Goal: Task Accomplishment & Management: Manage account settings

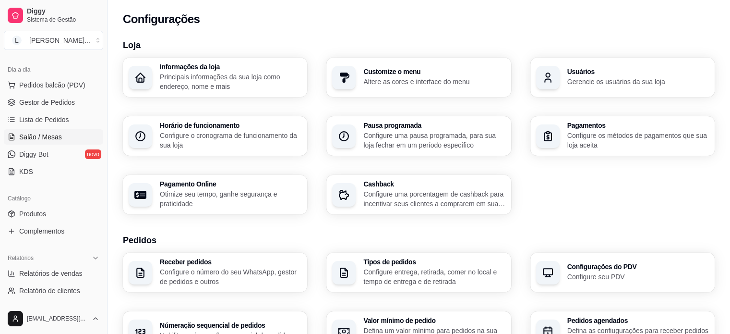
scroll to position [144, 0]
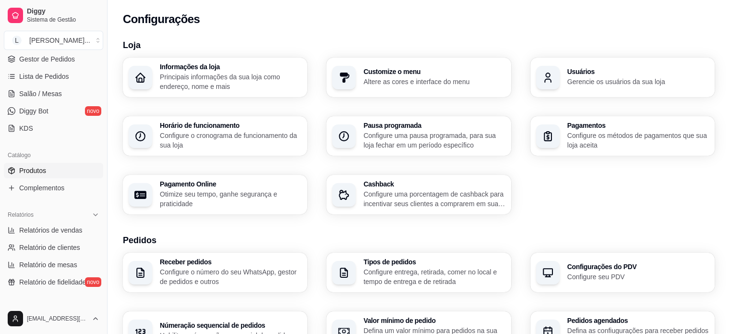
drag, startPoint x: 40, startPoint y: 163, endPoint x: 44, endPoint y: 170, distance: 7.7
click at [40, 163] on link "Produtos" at bounding box center [53, 170] width 99 height 15
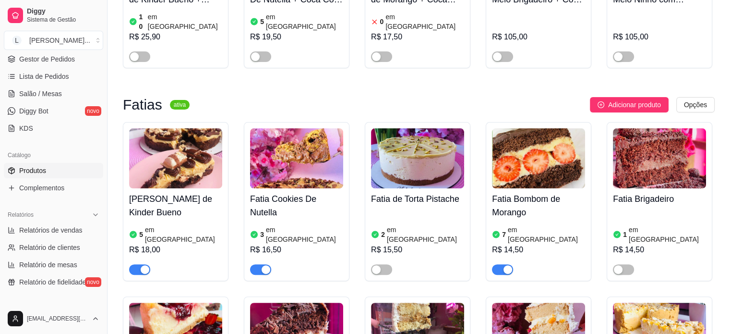
scroll to position [240, 0]
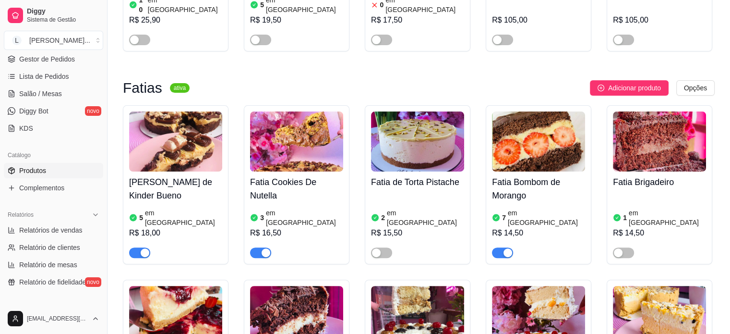
click at [287, 208] on article "em [GEOGRAPHIC_DATA]" at bounding box center [304, 217] width 77 height 19
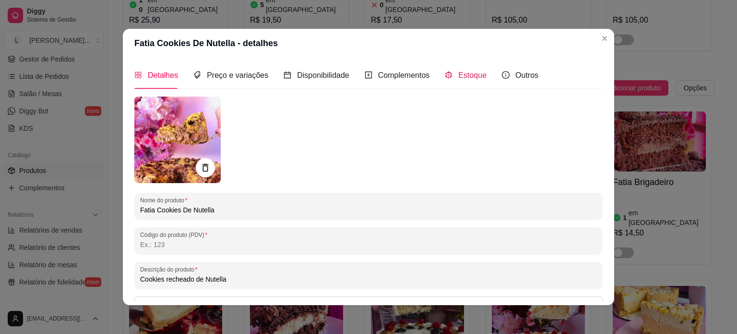
click at [460, 73] on span "Estoque" at bounding box center [473, 75] width 28 height 8
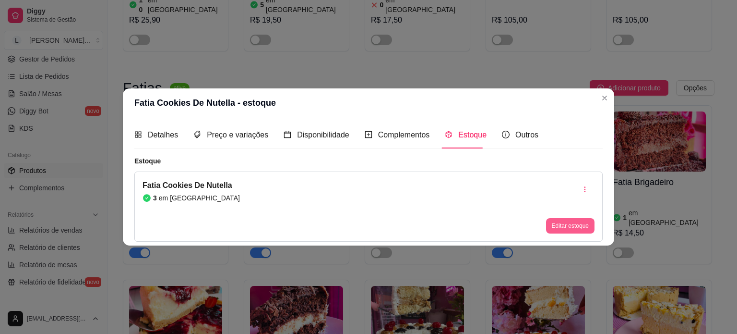
click at [562, 221] on button "Editar estoque" at bounding box center [570, 225] width 48 height 15
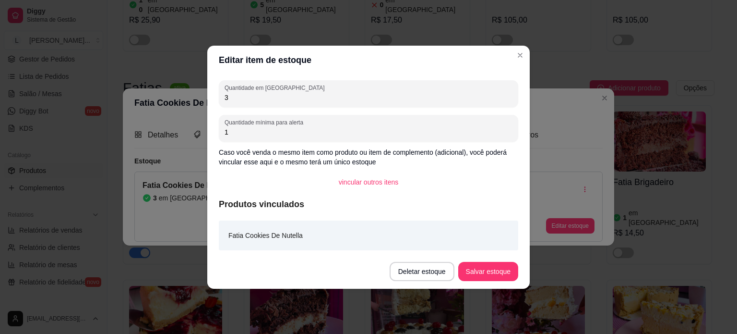
click at [275, 94] on input "3" at bounding box center [369, 98] width 288 height 10
type input "1"
click at [499, 277] on button "Salvar estoque" at bounding box center [488, 271] width 59 height 19
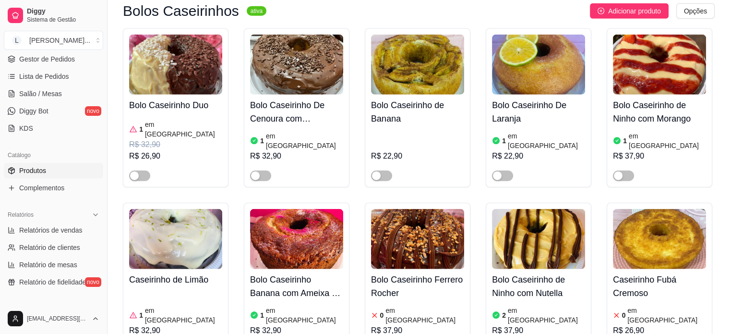
scroll to position [2497, 0]
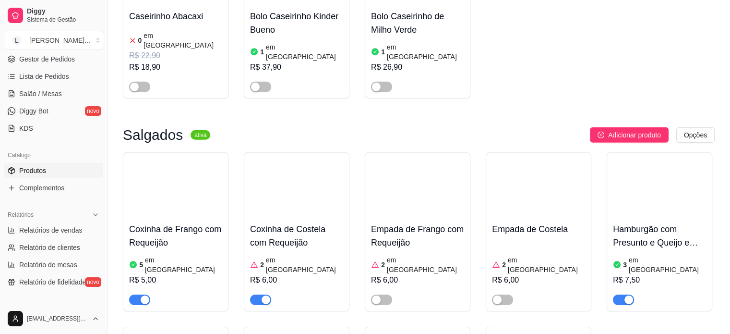
scroll to position [2977, 0]
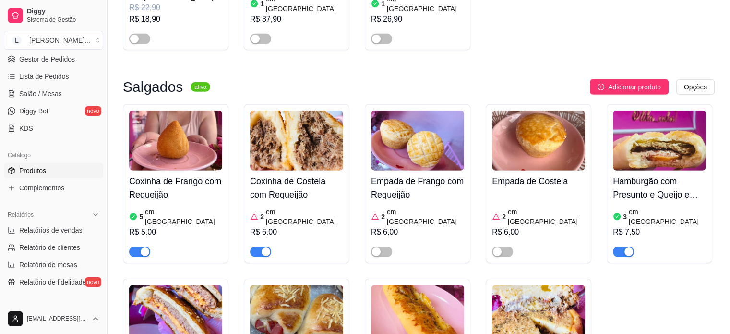
click at [260, 246] on button "button" at bounding box center [260, 251] width 21 height 11
click at [146, 247] on div "button" at bounding box center [145, 251] width 9 height 9
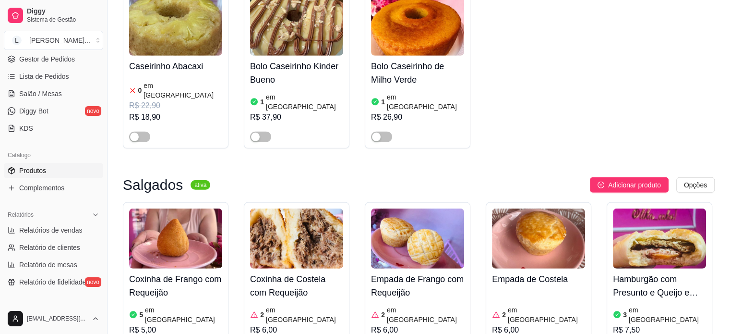
scroll to position [2881, 0]
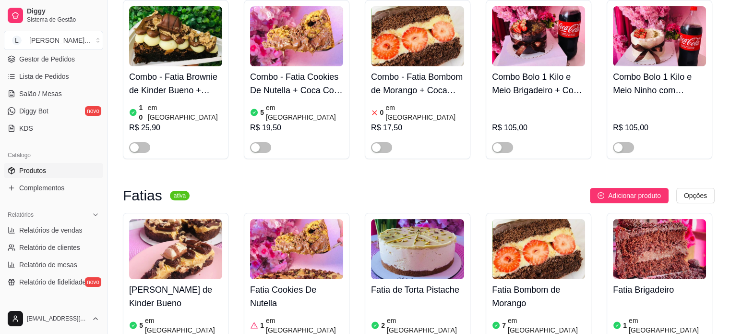
scroll to position [0, 0]
